Goal: Task Accomplishment & Management: Manage account settings

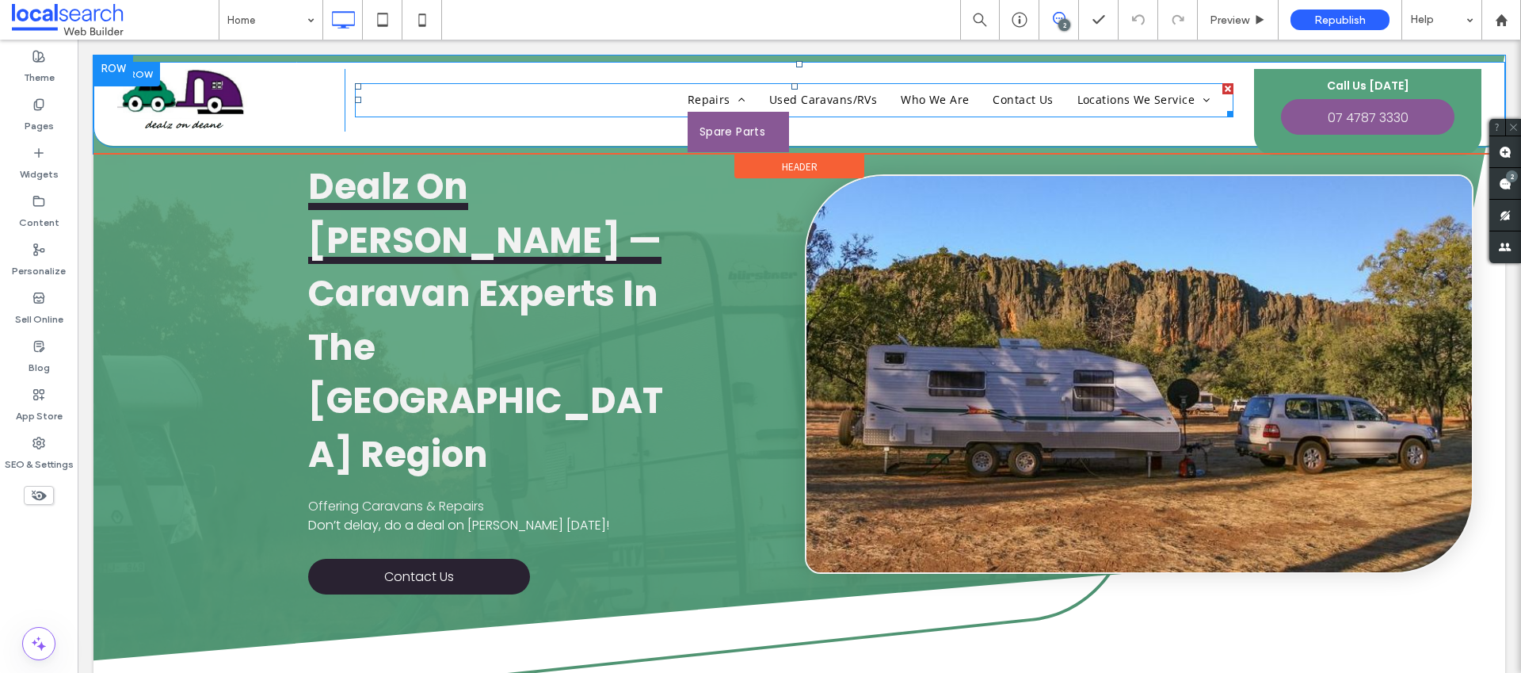
click at [742, 132] on span "Spare Parts" at bounding box center [733, 132] width 67 height 17
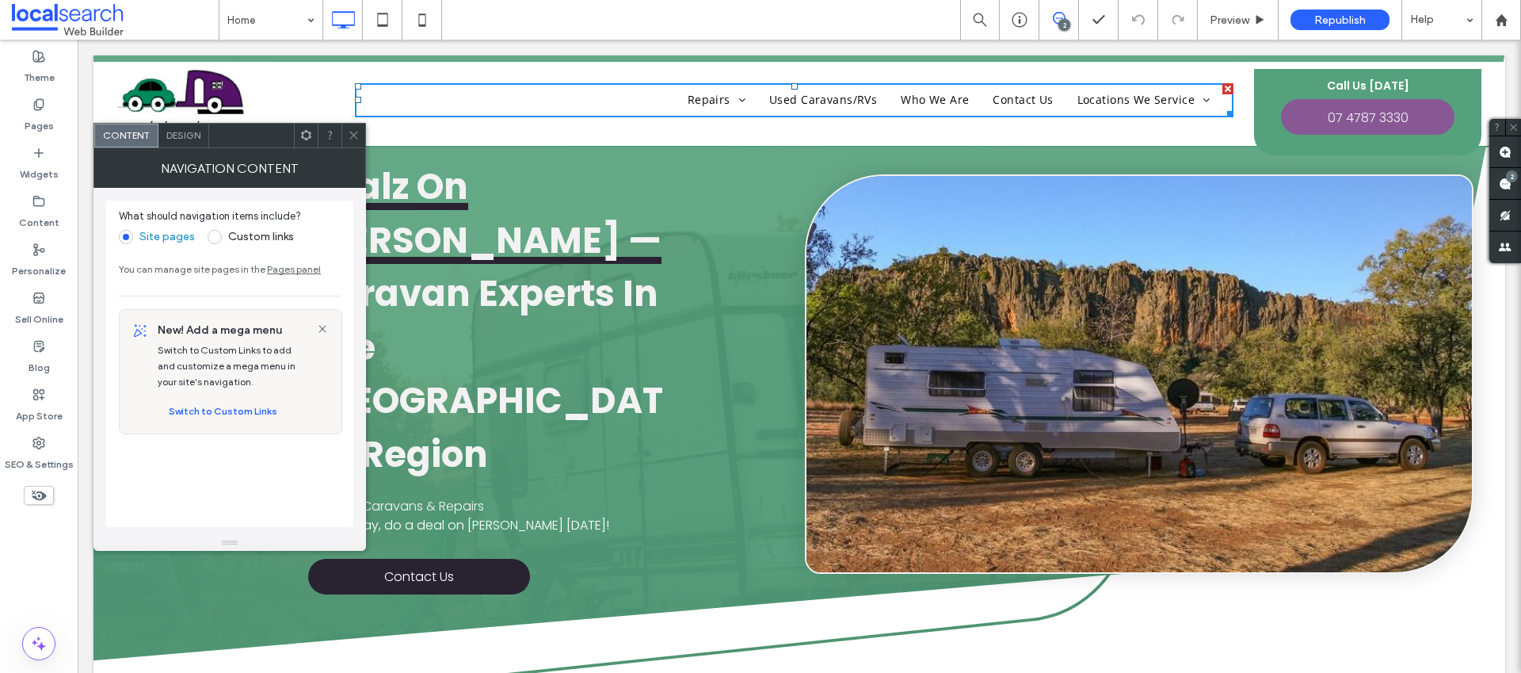
click at [357, 144] on span at bounding box center [354, 136] width 12 height 24
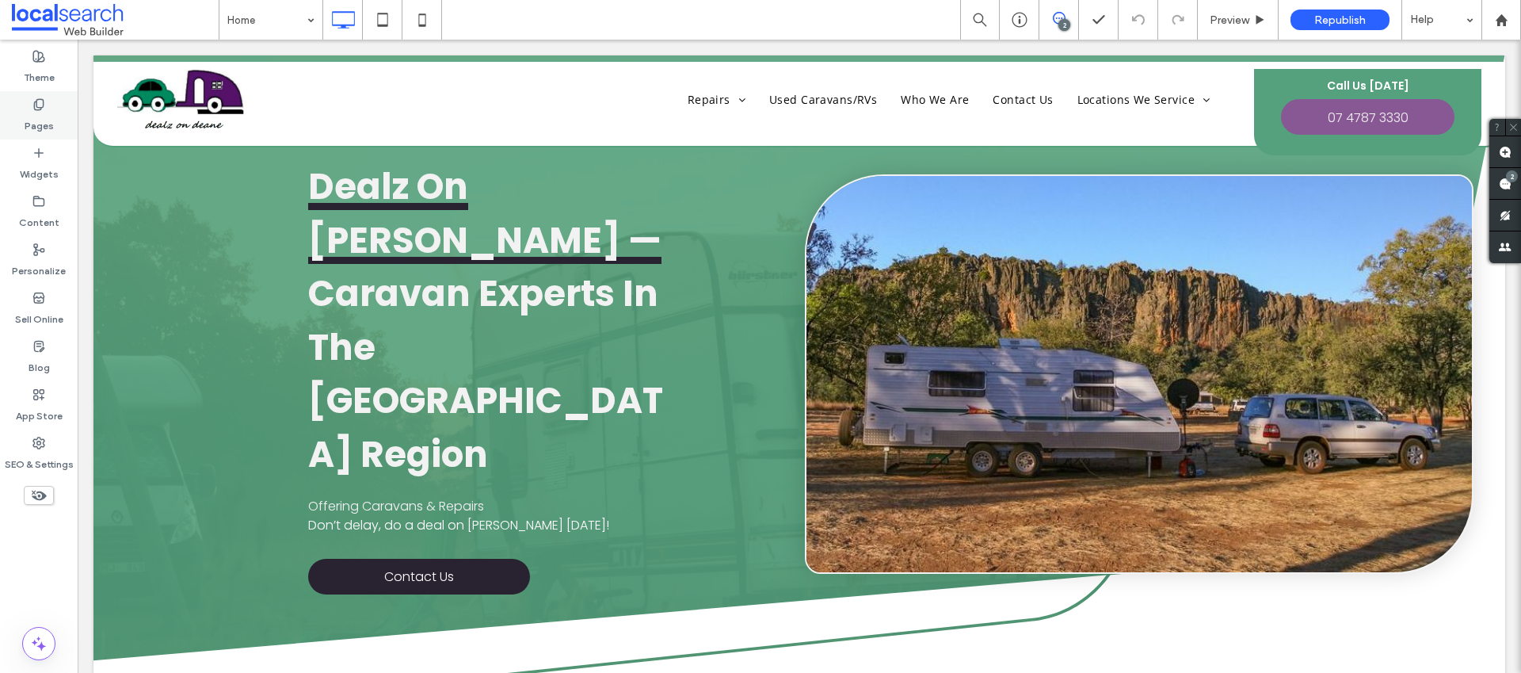
click at [45, 106] on div "Pages" at bounding box center [39, 115] width 78 height 48
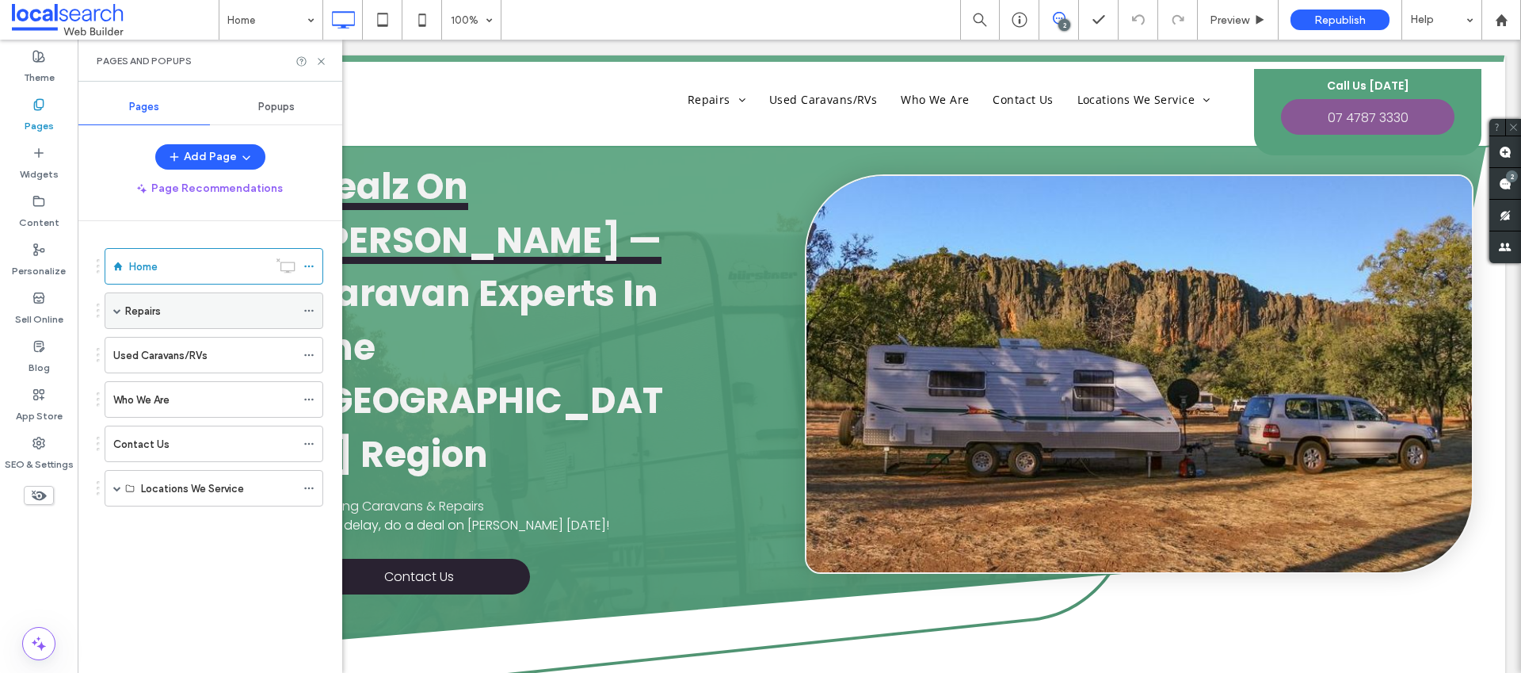
click at [119, 310] on span at bounding box center [117, 311] width 8 height 8
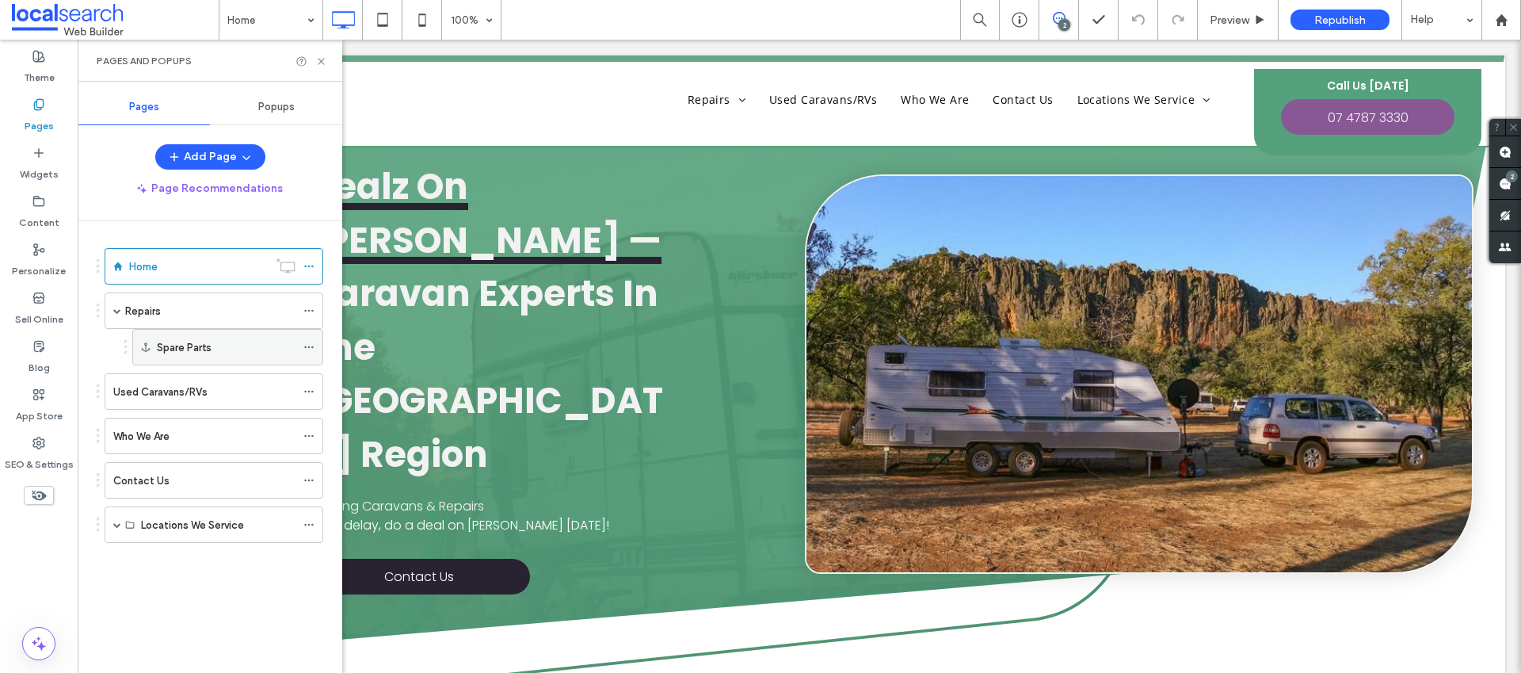
click at [185, 349] on label "Spare Parts" at bounding box center [184, 348] width 55 height 28
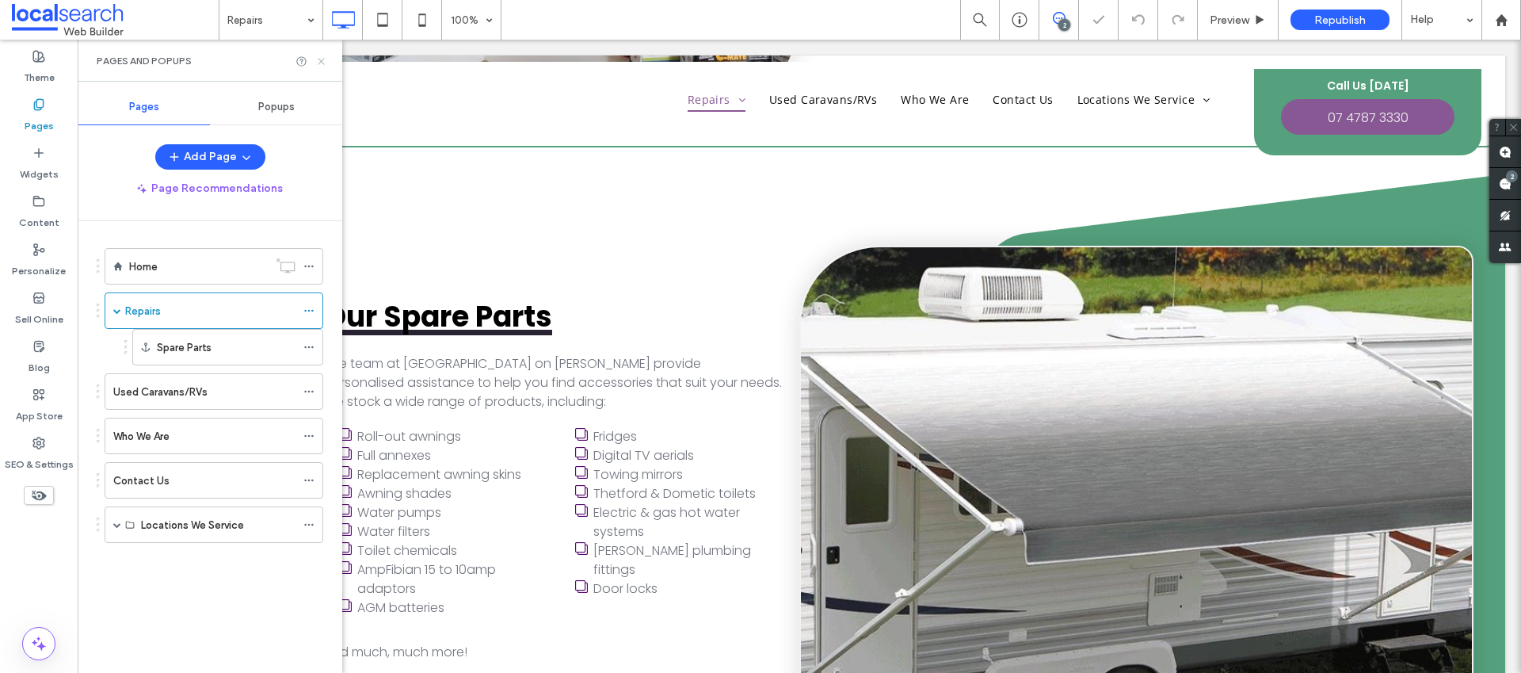
drag, startPoint x: 322, startPoint y: 64, endPoint x: 245, endPoint y: 22, distance: 88.3
click at [322, 64] on icon at bounding box center [321, 61] width 12 height 12
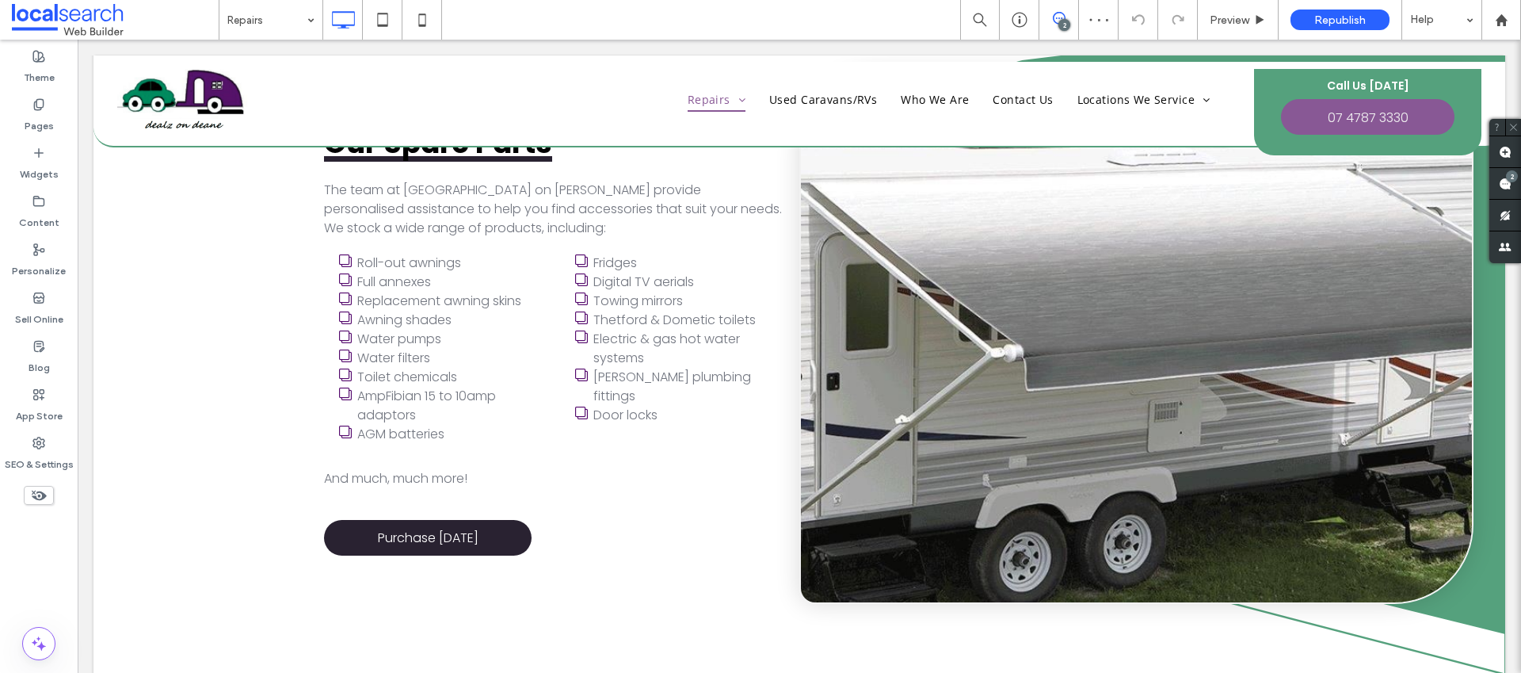
scroll to position [3297, 0]
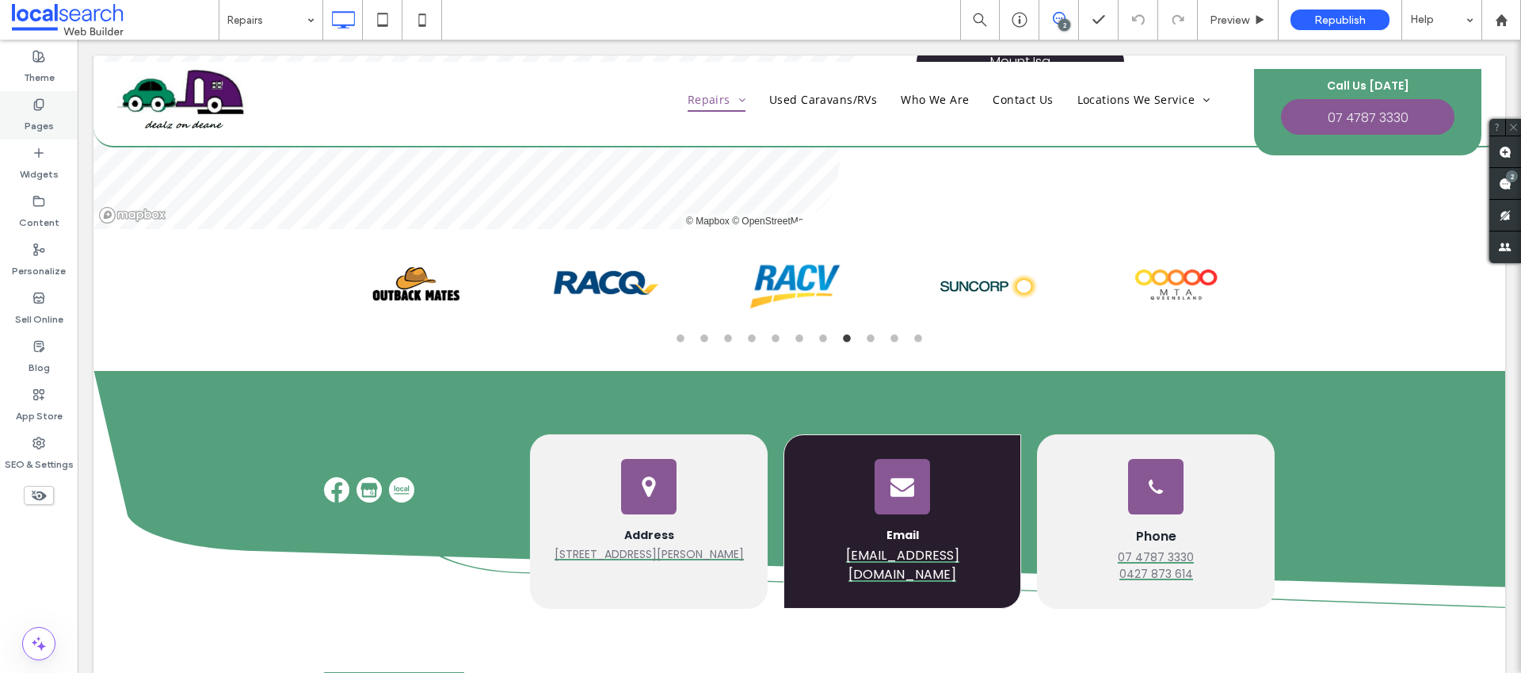
click at [38, 121] on label "Pages" at bounding box center [39, 122] width 29 height 22
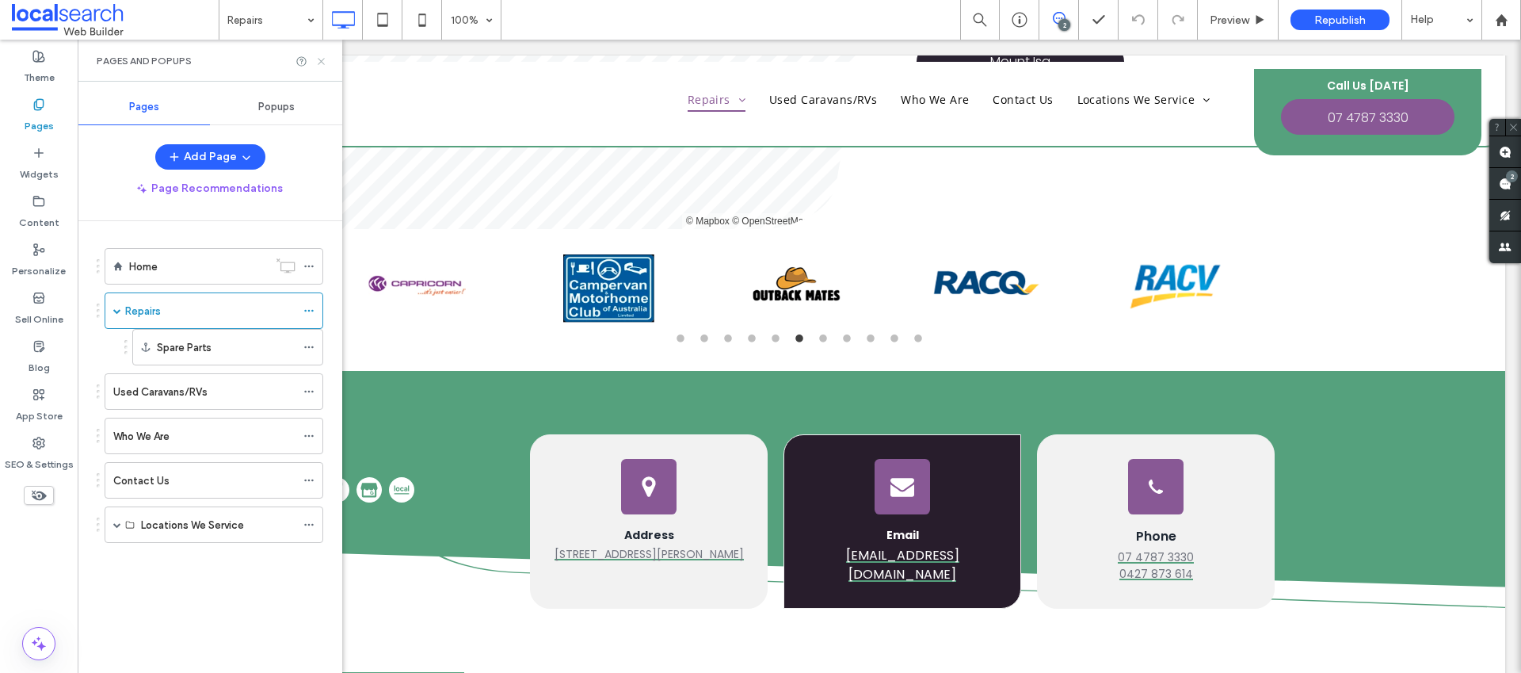
click at [323, 64] on icon at bounding box center [321, 61] width 12 height 12
